Goal: Task Accomplishment & Management: Manage account settings

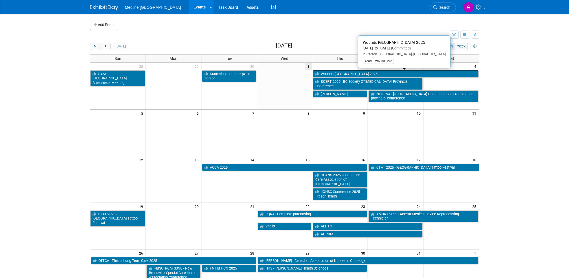
click at [333, 73] on link "Wounds [GEOGRAPHIC_DATA] 2025" at bounding box center [395, 73] width 165 height 7
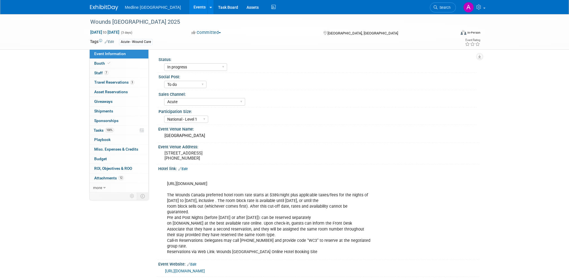
select select "In progress"
select select "To do"
select select "Acute"
select select "National - Level 1"
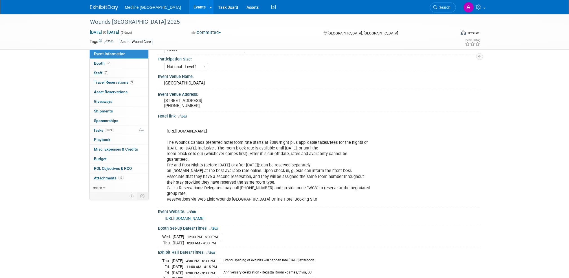
scroll to position [53, 0]
click at [99, 62] on span "Booth" at bounding box center [102, 63] width 17 height 5
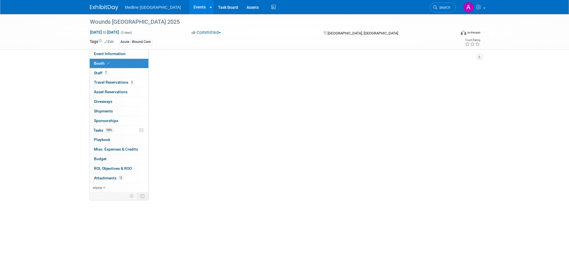
scroll to position [0, 0]
select select "3"
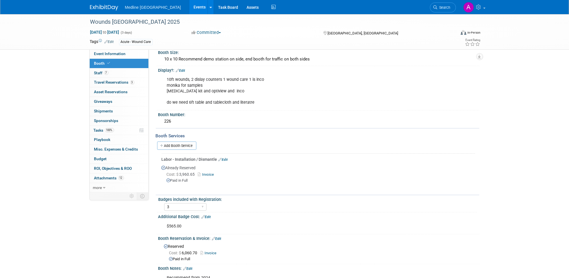
scroll to position [6, 0]
click at [116, 53] on span "Event Information" at bounding box center [110, 53] width 32 height 5
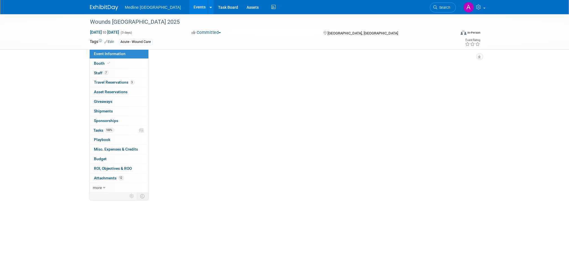
scroll to position [0, 0]
select select "In progress"
select select "To do"
select select "Acute"
select select "National - Level 1"
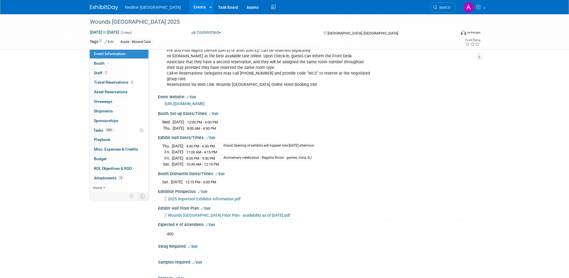
scroll to position [175, 0]
